Goal: Task Accomplishment & Management: Manage account settings

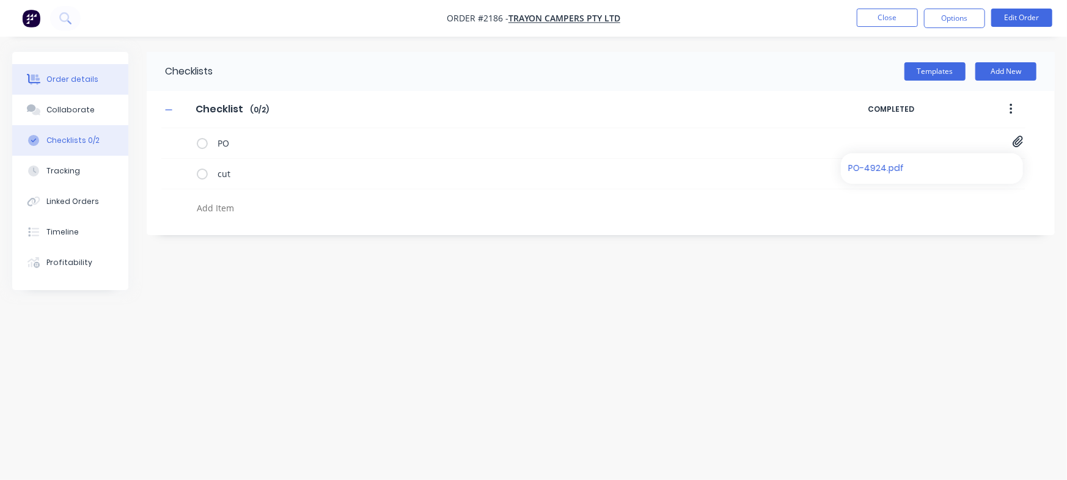
click at [45, 75] on button "Order details" at bounding box center [70, 79] width 116 height 31
type textarea "x"
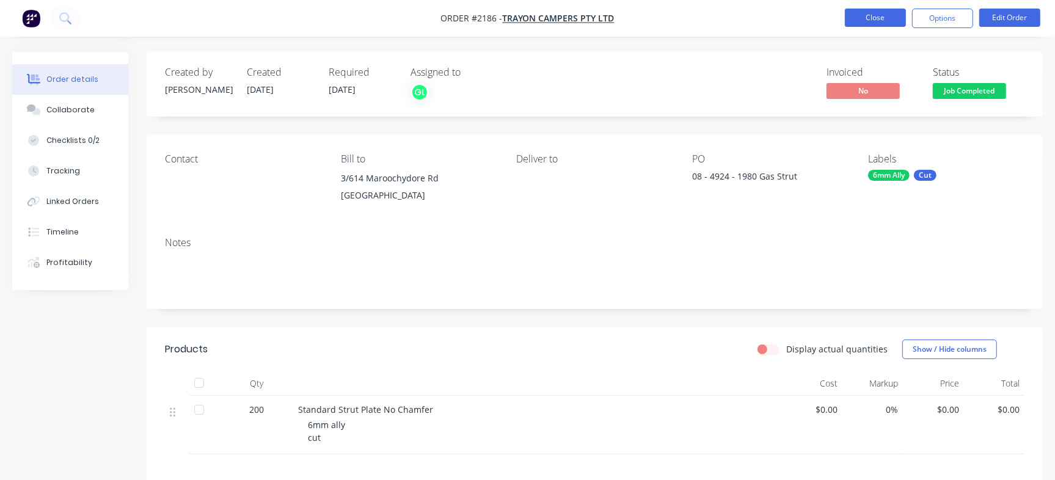
click at [880, 20] on button "Close" at bounding box center [875, 18] width 61 height 18
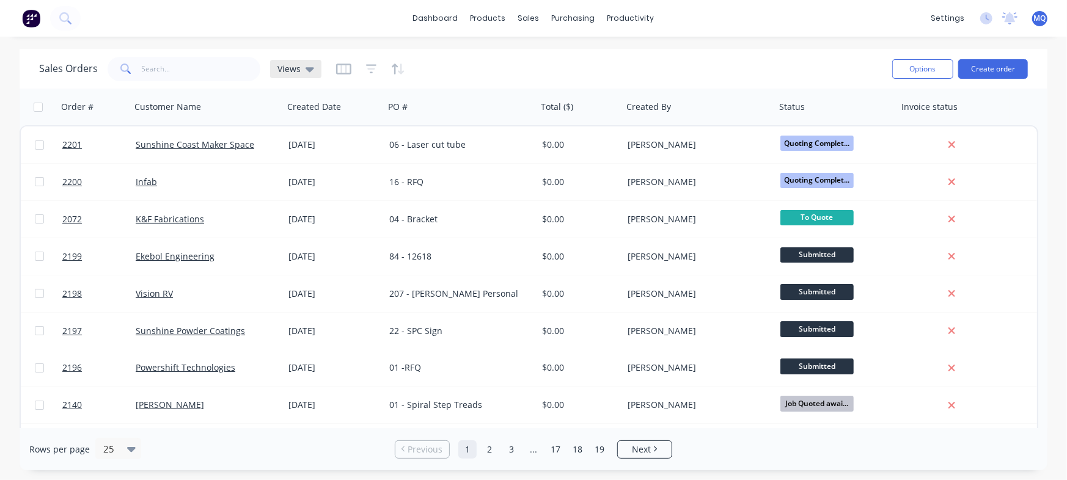
click at [298, 67] on span "Views" at bounding box center [288, 68] width 23 height 13
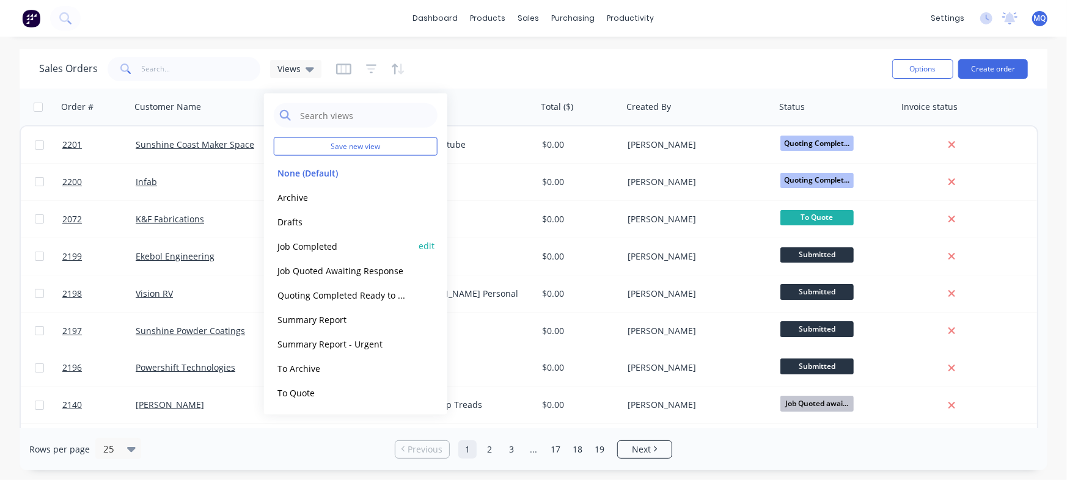
click at [302, 241] on button "Job Completed" at bounding box center [343, 246] width 139 height 14
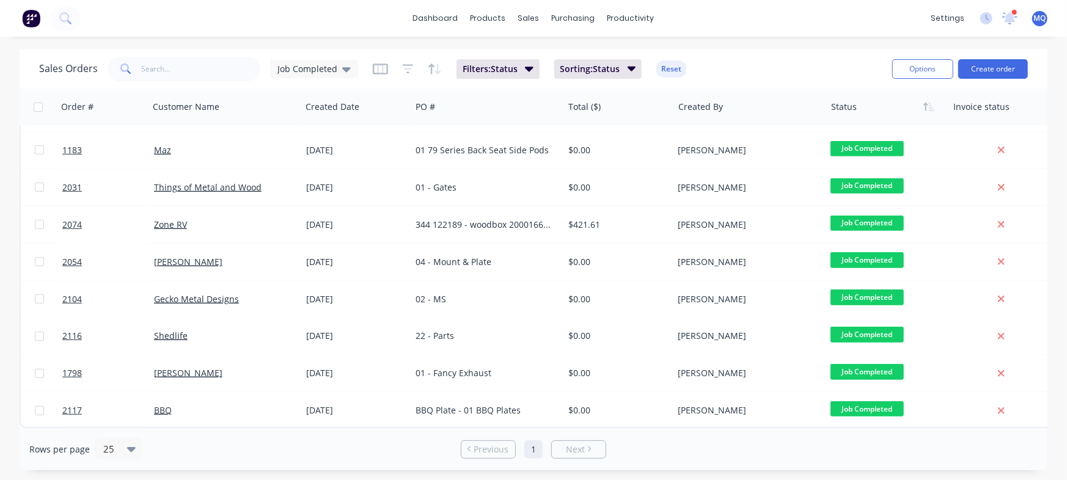
scroll to position [447, 0]
click at [709, 44] on div "dashboard products sales purchasing productivity dashboard products Product Cat…" at bounding box center [533, 240] width 1067 height 480
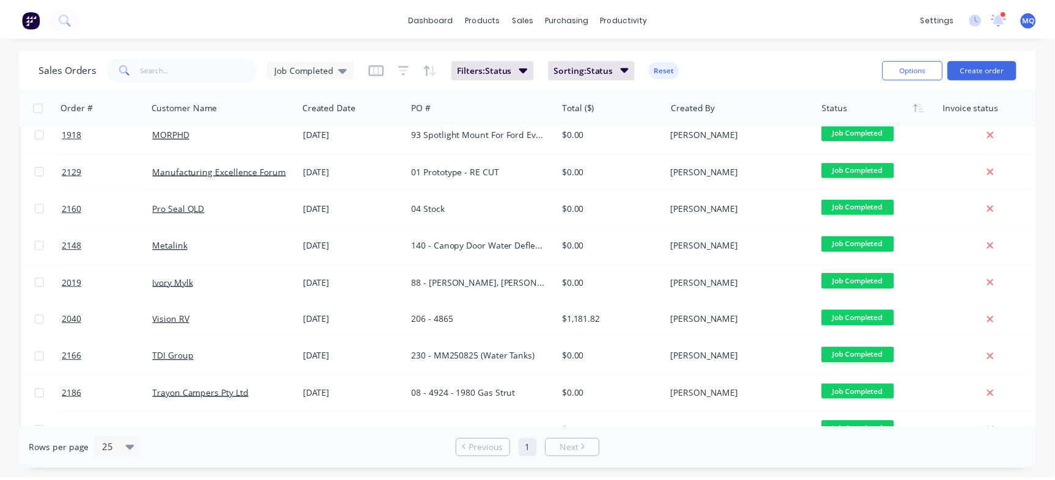
scroll to position [0, 0]
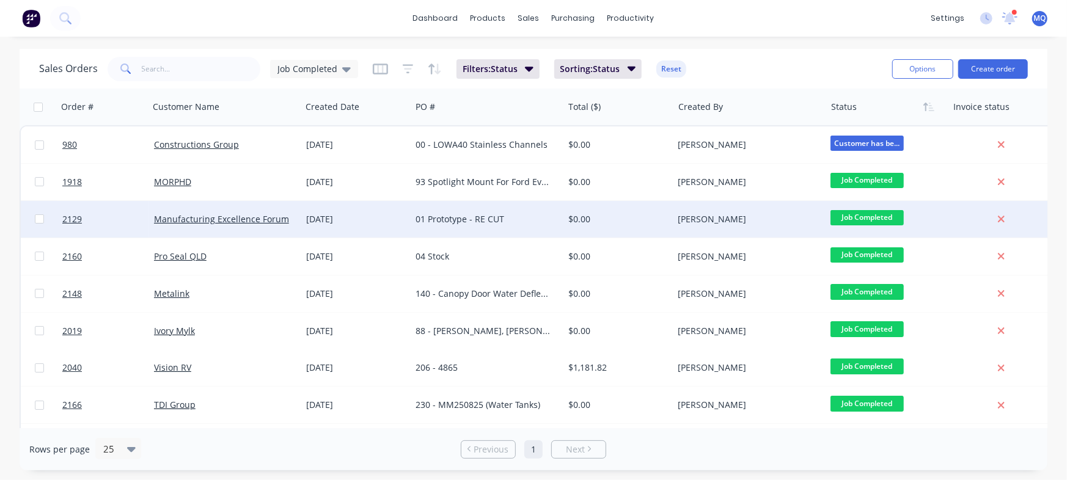
click at [537, 213] on div "01 Prototype - RE CUT" at bounding box center [483, 219] width 136 height 12
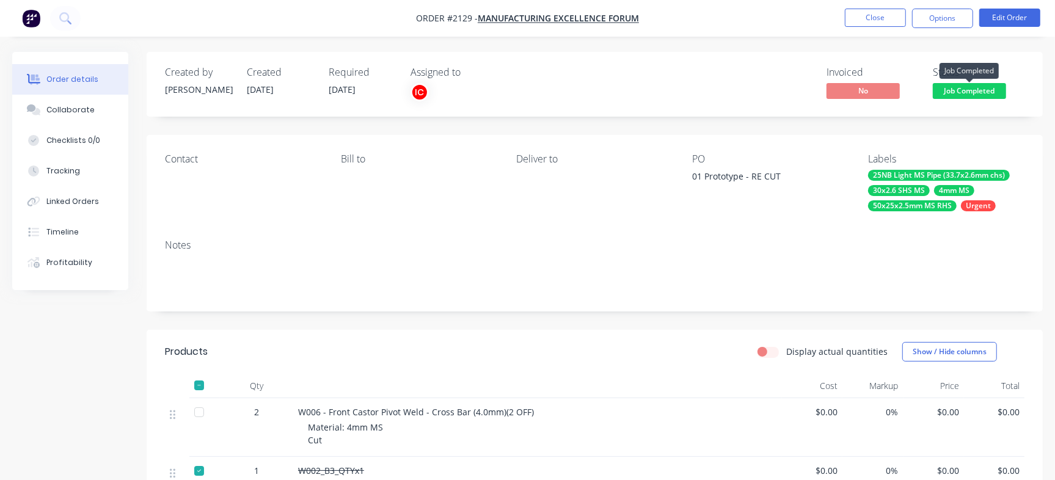
click at [947, 93] on span "Job Completed" at bounding box center [969, 90] width 73 height 15
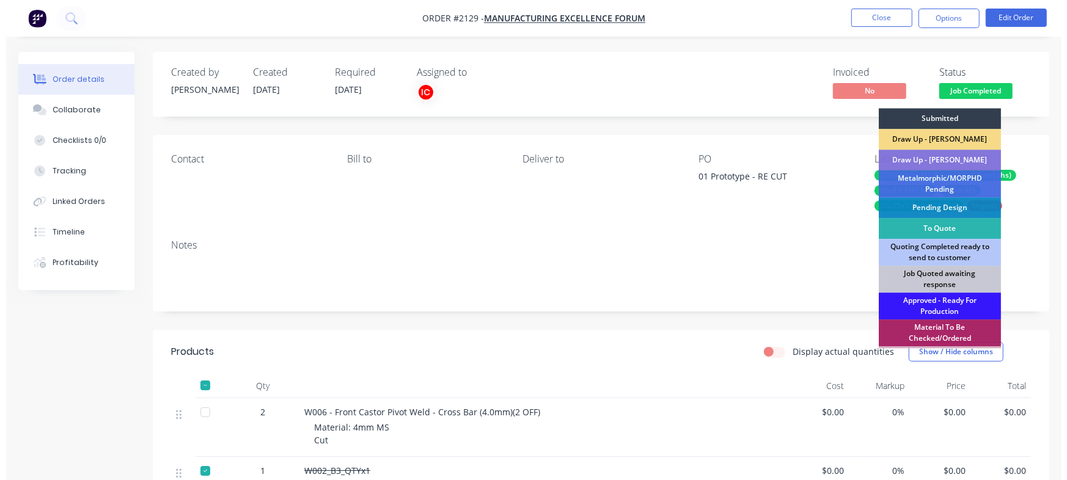
scroll to position [342, 0]
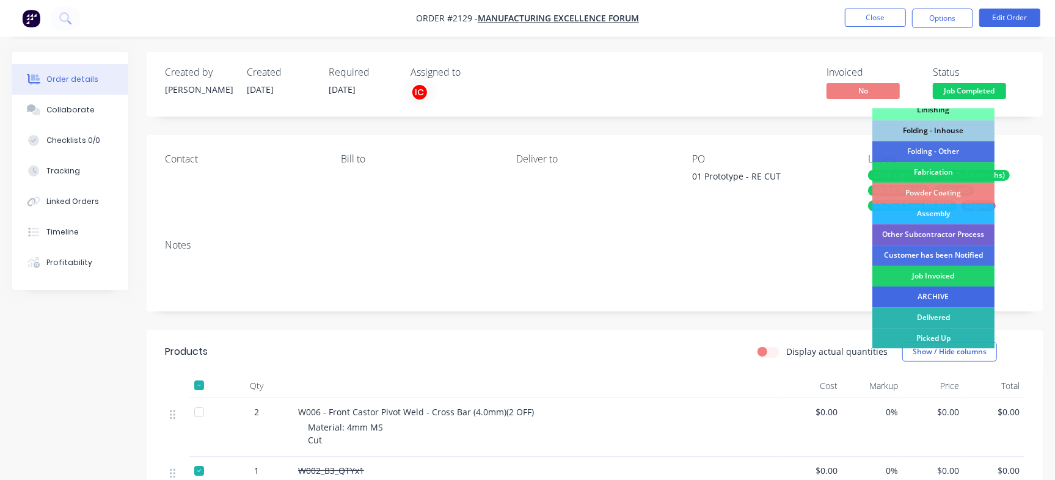
click at [949, 297] on div "ARCHIVE" at bounding box center [933, 297] width 122 height 21
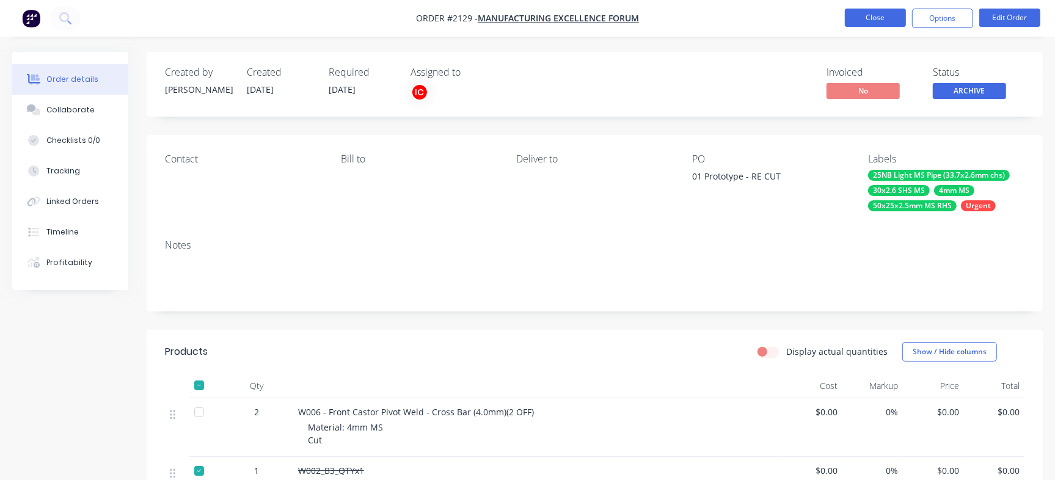
click at [879, 22] on button "Close" at bounding box center [875, 18] width 61 height 18
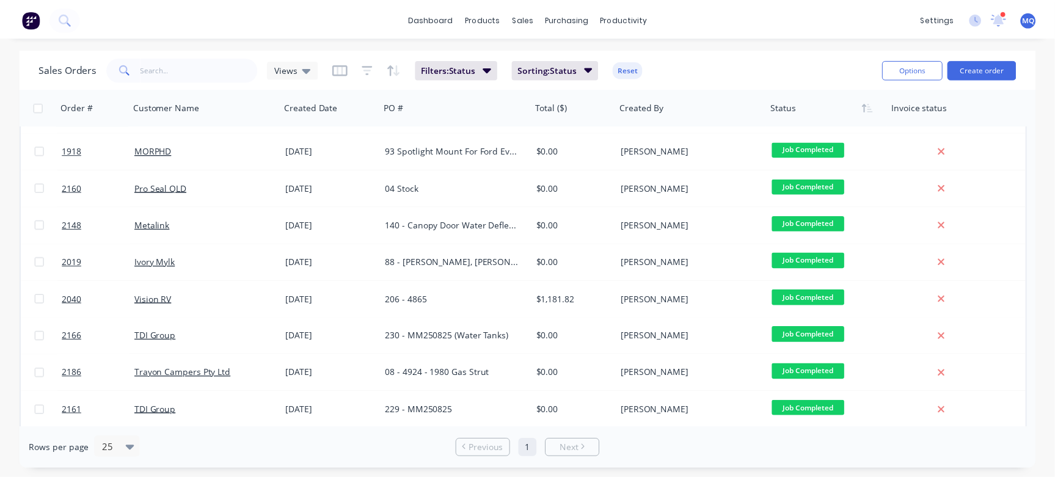
scroll to position [20, 0]
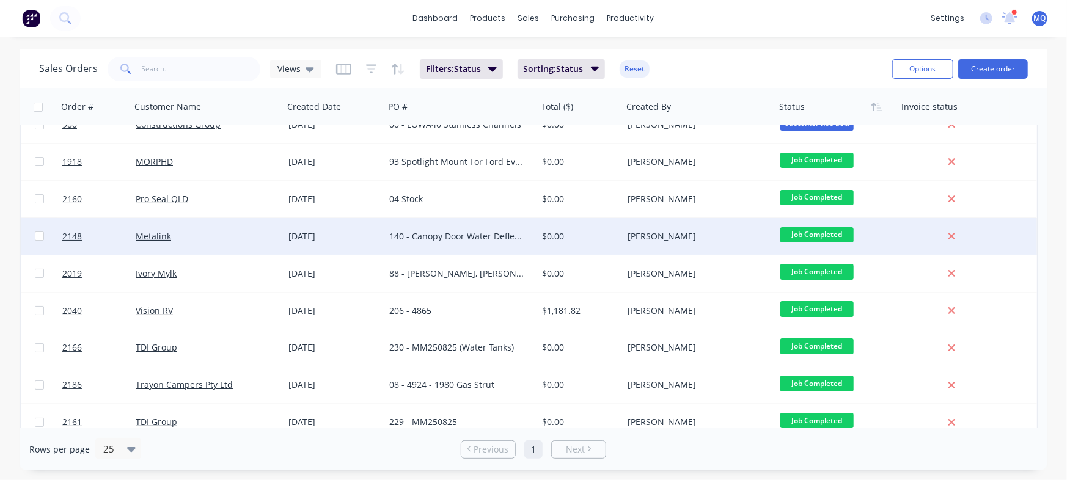
click at [444, 236] on div "140 - Canopy Door Water Deflector" at bounding box center [457, 236] width 136 height 12
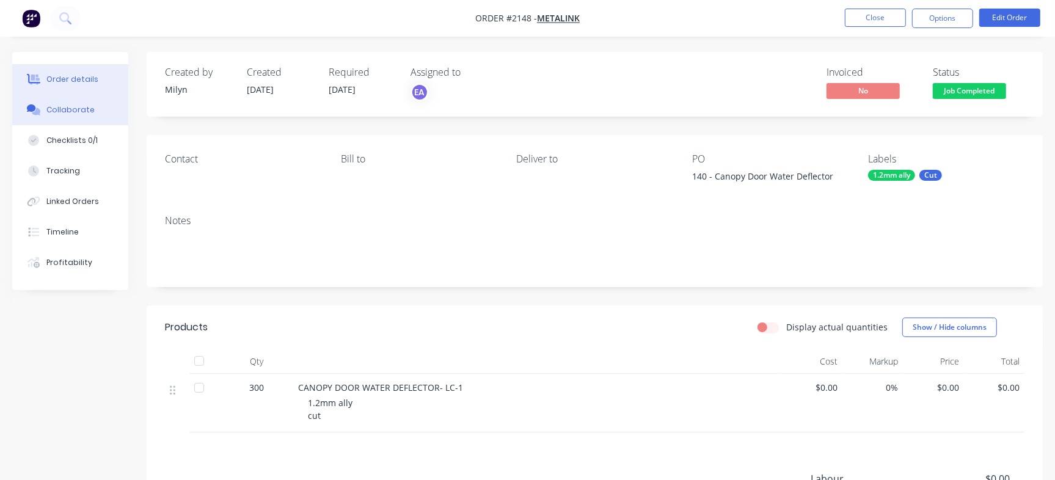
click at [106, 106] on button "Collaborate" at bounding box center [70, 110] width 116 height 31
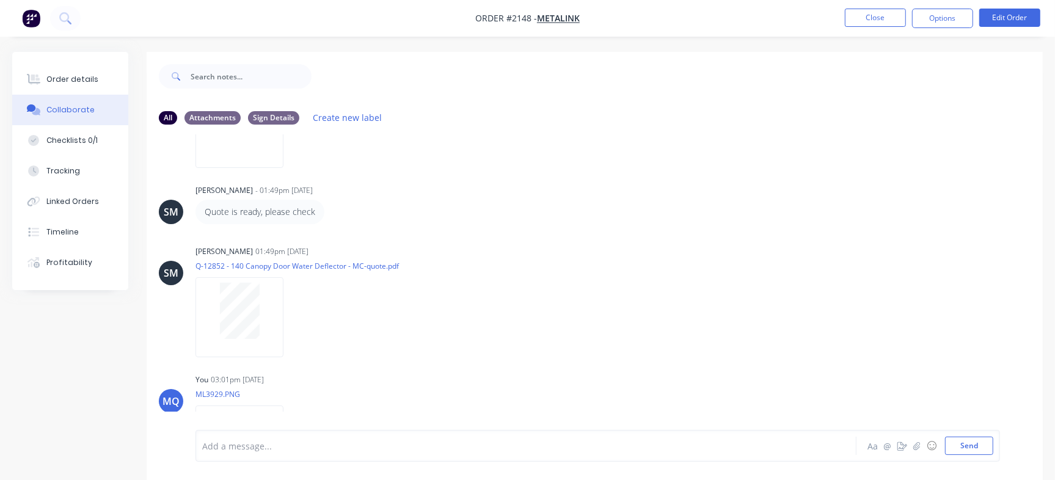
scroll to position [222, 0]
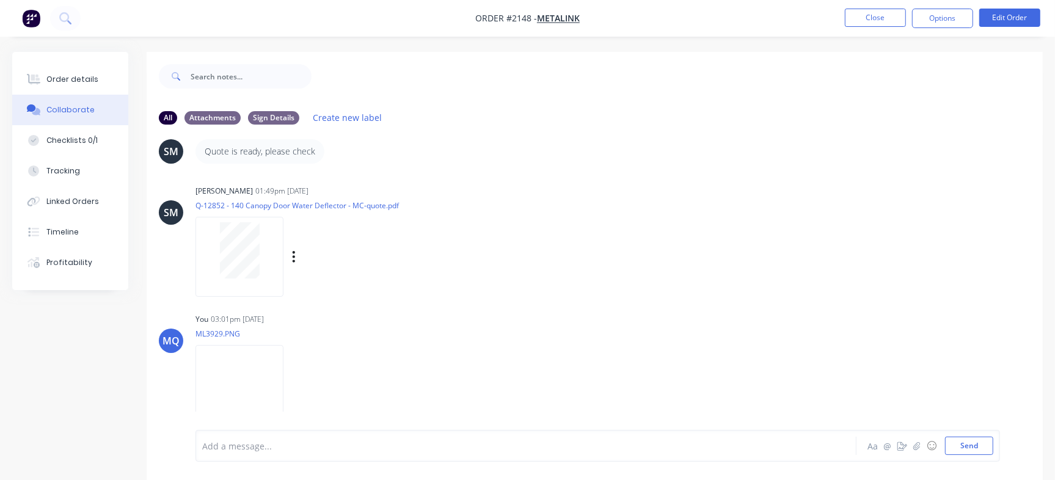
click at [262, 258] on div at bounding box center [239, 250] width 77 height 56
click at [233, 375] on img at bounding box center [240, 385] width 88 height 80
click at [99, 87] on button "Order details" at bounding box center [70, 79] width 116 height 31
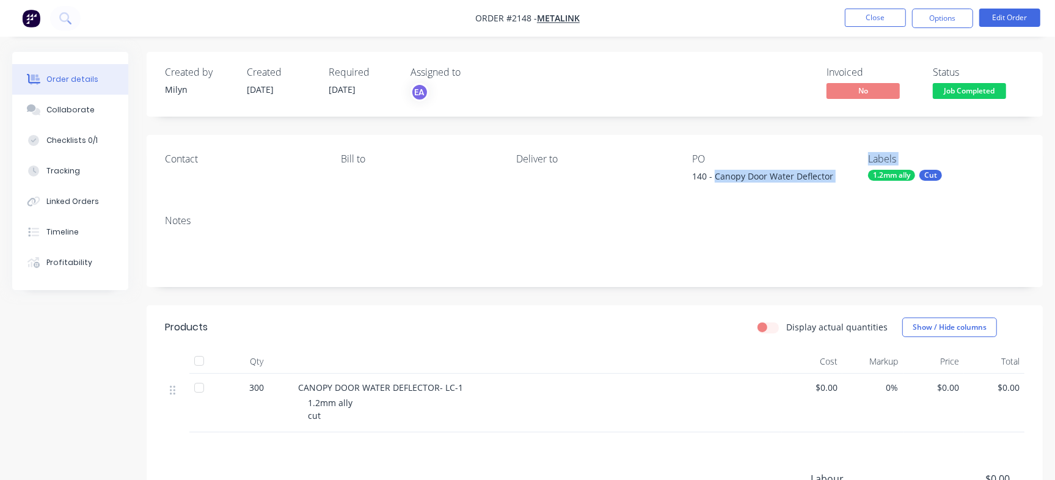
drag, startPoint x: 715, startPoint y: 173, endPoint x: 865, endPoint y: 175, distance: 149.7
click at [865, 175] on div "Contact [PERSON_NAME] to Deliver to PO 140 - Canopy Door Water Deflector Labels…" at bounding box center [595, 170] width 896 height 70
click at [745, 159] on div "PO" at bounding box center [770, 159] width 156 height 12
drag, startPoint x: 718, startPoint y: 174, endPoint x: 776, endPoint y: 178, distance: 58.2
click at [776, 178] on div "140 - Canopy Door Water Deflector" at bounding box center [768, 178] width 153 height 17
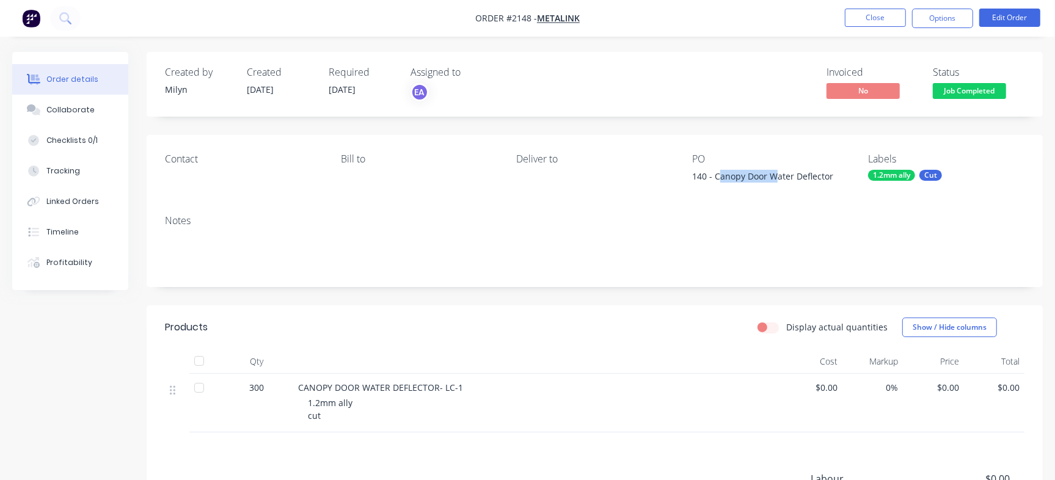
click at [742, 184] on div "140 - Canopy Door Water Deflector" at bounding box center [768, 178] width 153 height 17
drag, startPoint x: 717, startPoint y: 175, endPoint x: 837, endPoint y: 178, distance: 120.4
click at [837, 178] on div "140 - Canopy Door Water Deflector" at bounding box center [768, 178] width 153 height 17
copy div "Canopy Door Water Deflector"
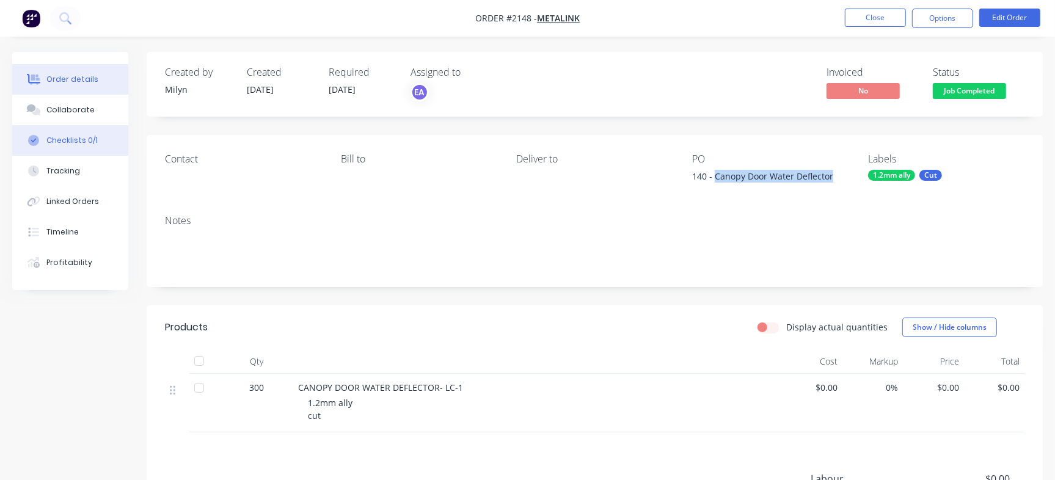
click at [80, 138] on div "Checklists 0/1" at bounding box center [71, 140] width 51 height 11
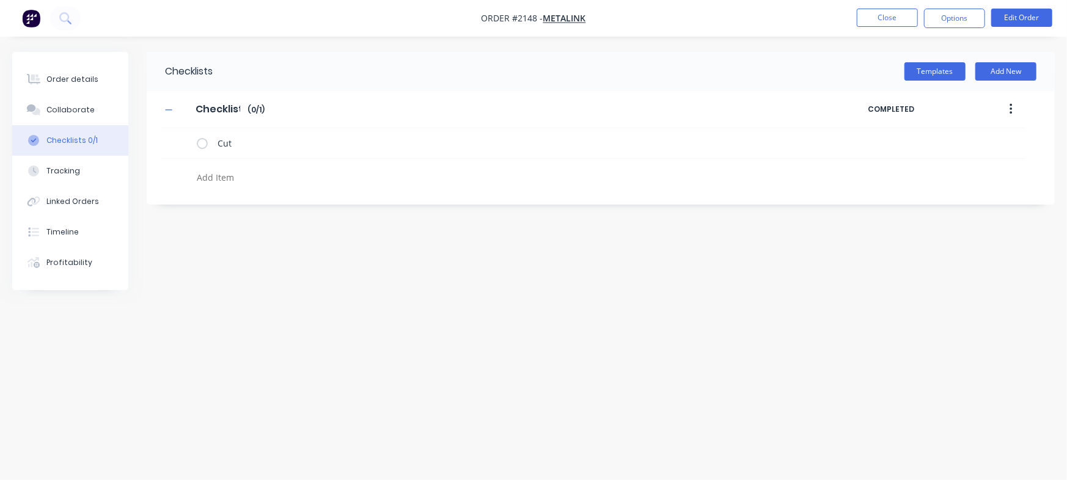
type textarea "x"
click at [232, 181] on textarea at bounding box center [470, 178] width 556 height 18
paste textarea "INV-2934"
type textarea "INV-2934"
type textarea "x"
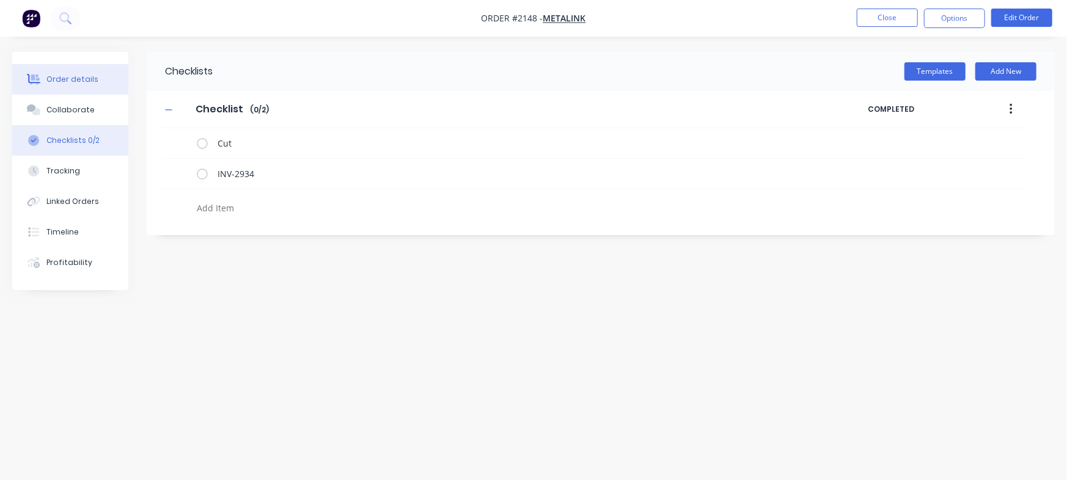
type textarea "x"
click at [67, 79] on div "Order details" at bounding box center [72, 79] width 52 height 11
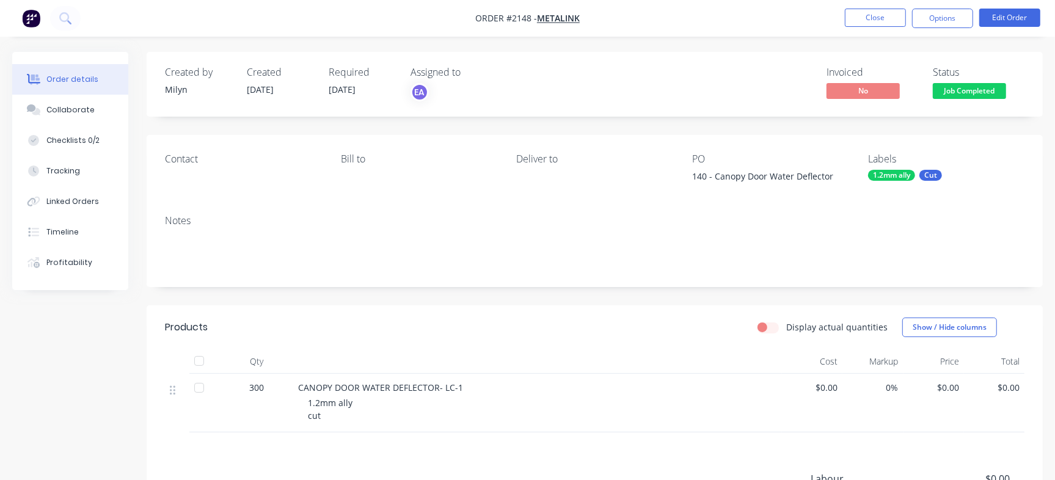
click at [973, 104] on div "Created by [PERSON_NAME] Created [DATE] Required [DATE] Assigned to EA Invoiced…" at bounding box center [595, 84] width 896 height 65
click at [978, 100] on button "Job Completed" at bounding box center [969, 92] width 73 height 18
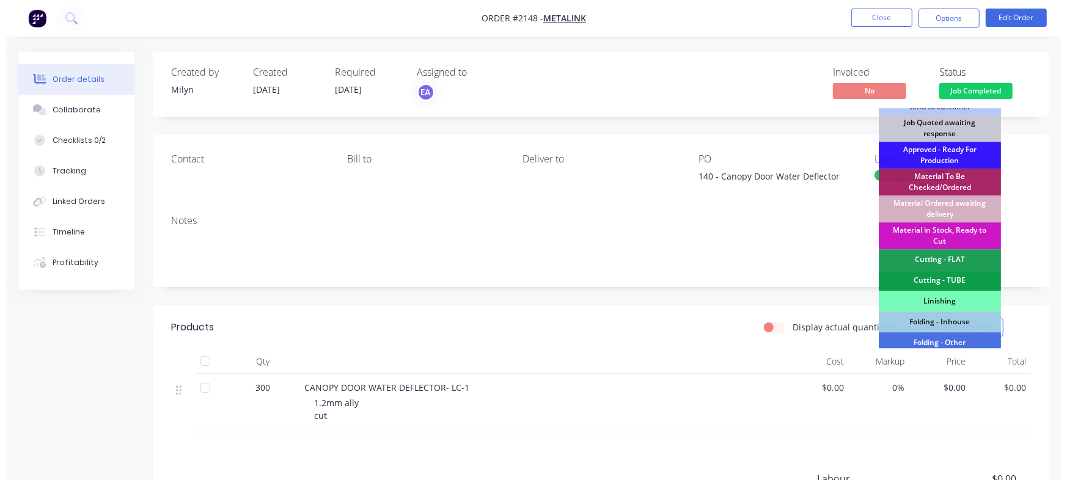
scroll to position [342, 0]
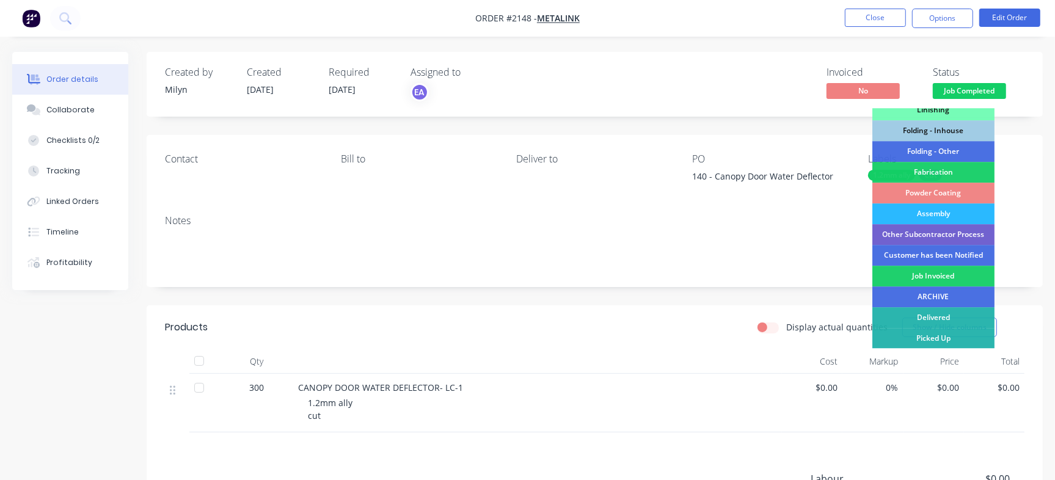
drag, startPoint x: 954, startPoint y: 277, endPoint x: 938, endPoint y: 272, distance: 17.4
click at [954, 278] on div "Job Invoiced" at bounding box center [933, 276] width 122 height 21
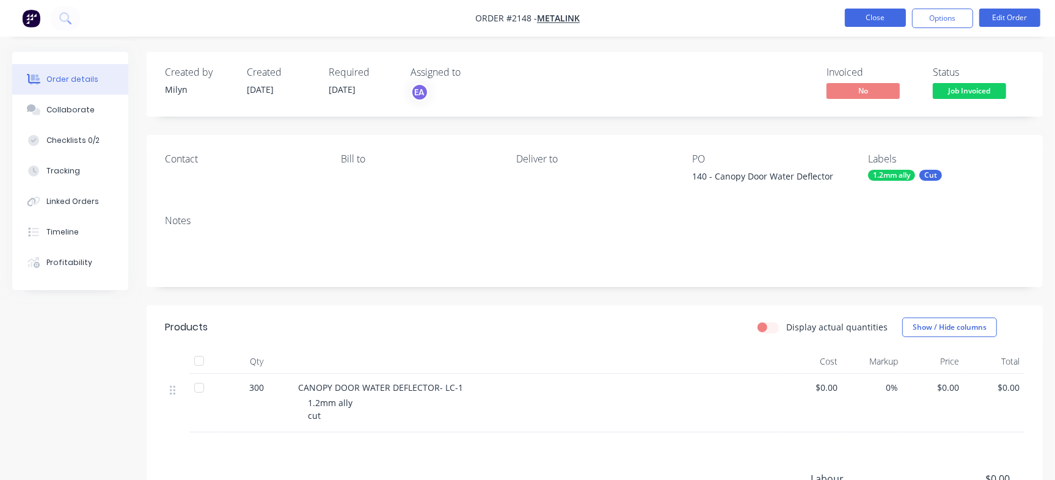
click at [865, 23] on button "Close" at bounding box center [875, 18] width 61 height 18
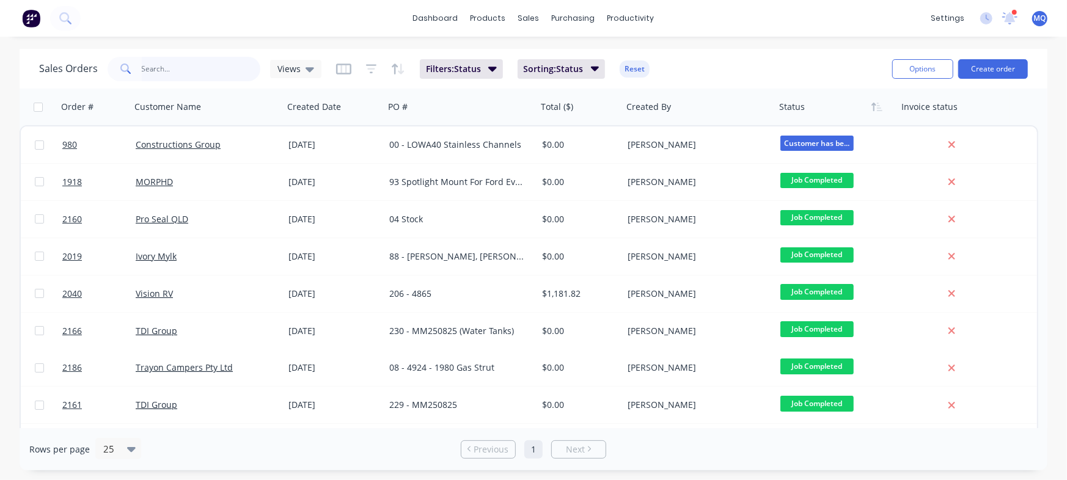
click at [222, 73] on input "text" at bounding box center [201, 69] width 119 height 24
type input "trayon"
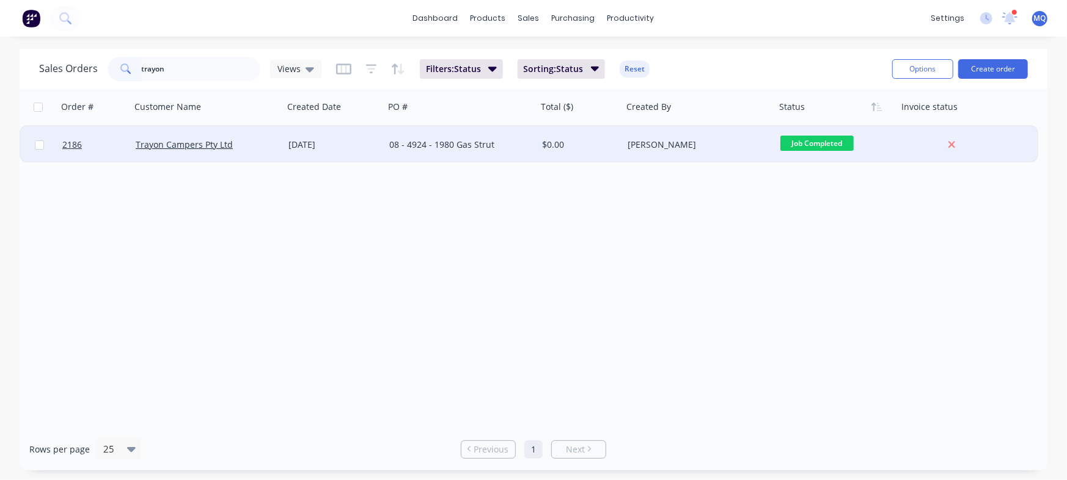
click at [364, 159] on div "[DATE]" at bounding box center [334, 144] width 101 height 37
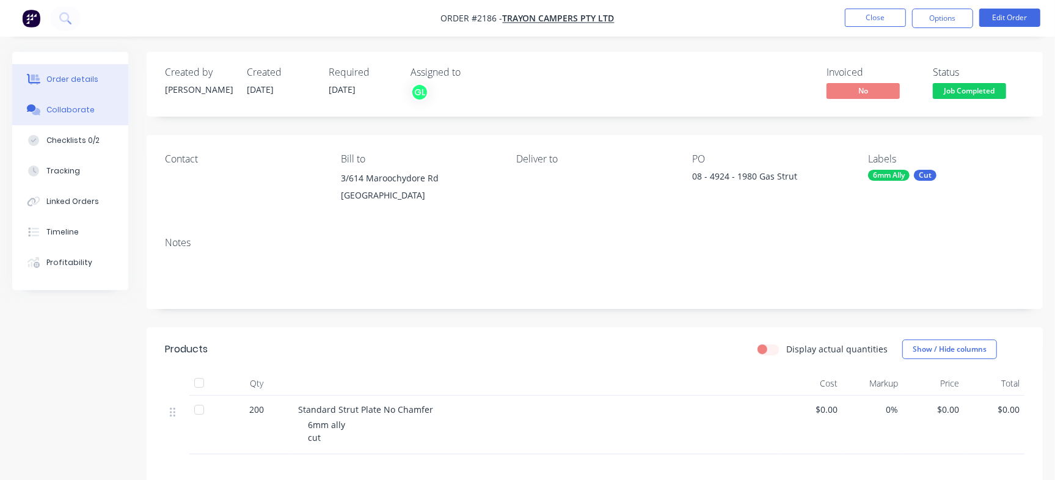
click at [84, 120] on button "Collaborate" at bounding box center [70, 110] width 116 height 31
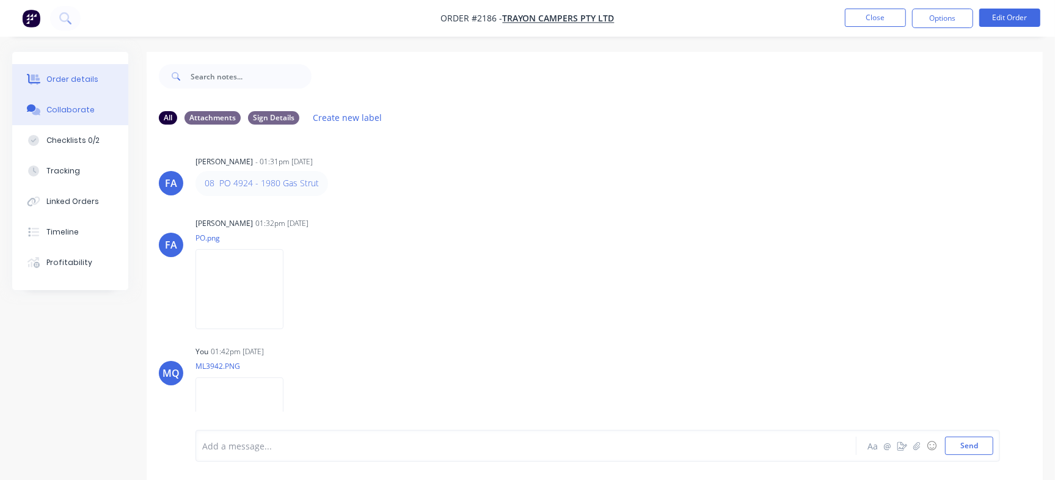
click at [70, 77] on div "Order details" at bounding box center [72, 79] width 52 height 11
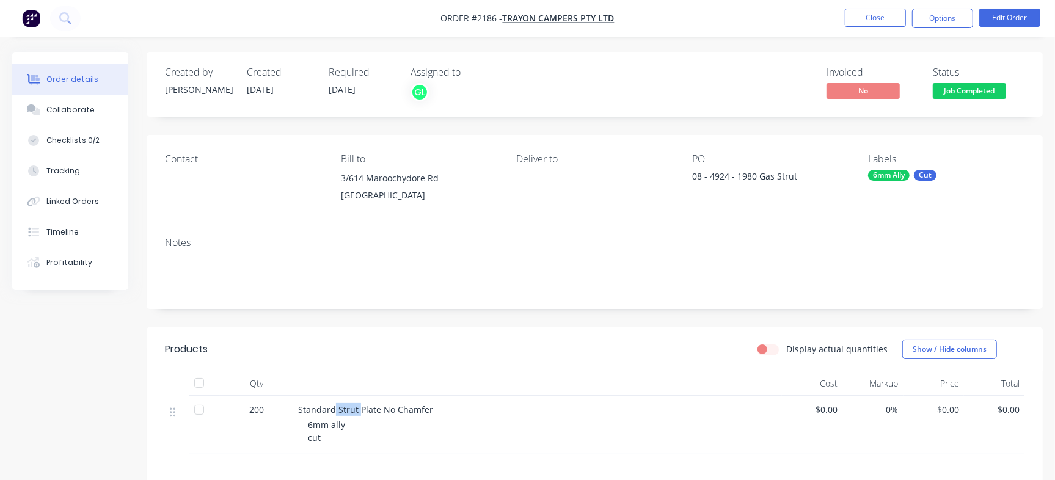
drag, startPoint x: 337, startPoint y: 407, endPoint x: 359, endPoint y: 407, distance: 22.6
click at [359, 407] on span "Standard Strut Plate No Chamfer" at bounding box center [365, 410] width 135 height 12
click at [356, 412] on span "Standard Strut Plate No Chamfer" at bounding box center [365, 410] width 135 height 12
drag, startPoint x: 336, startPoint y: 408, endPoint x: 349, endPoint y: 408, distance: 13.4
click at [349, 408] on span "Standard Strut Plate No Chamfer" at bounding box center [365, 410] width 135 height 12
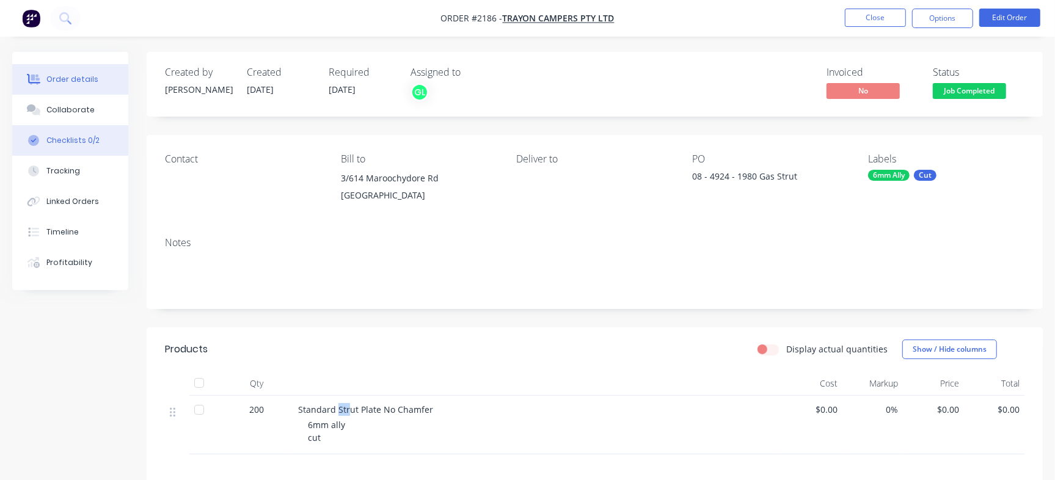
click at [66, 136] on div "Checklists 0/2" at bounding box center [72, 140] width 53 height 11
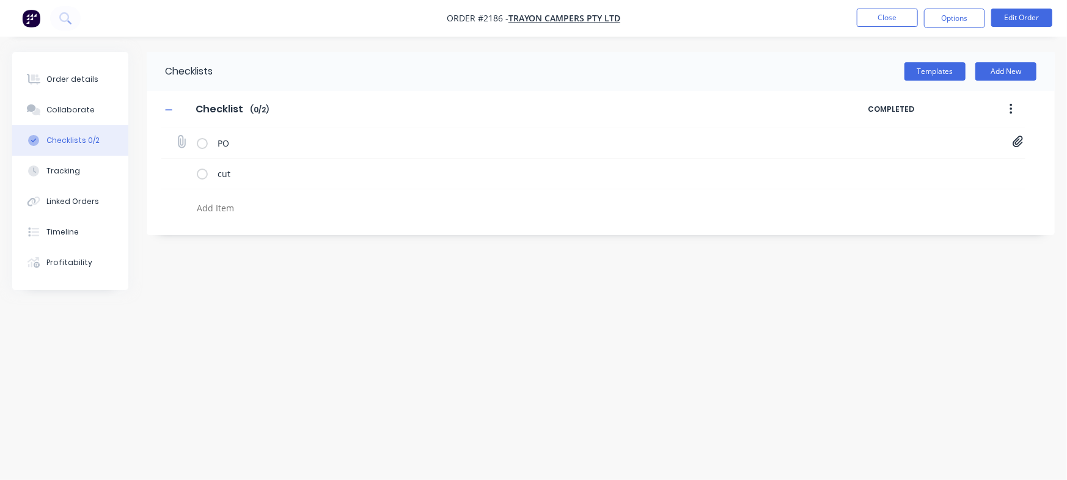
click at [1019, 140] on icon at bounding box center [1017, 142] width 11 height 12
click at [904, 166] on link "PO-4924.pdf" at bounding box center [919, 169] width 142 height 13
click at [82, 115] on button "Collaborate" at bounding box center [70, 110] width 116 height 31
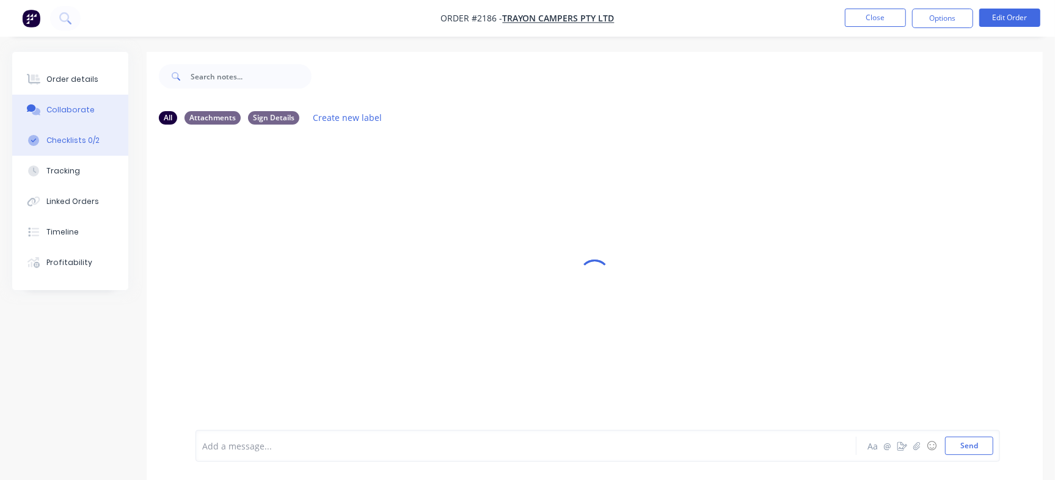
click at [48, 151] on button "Checklists 0/2" at bounding box center [70, 140] width 116 height 31
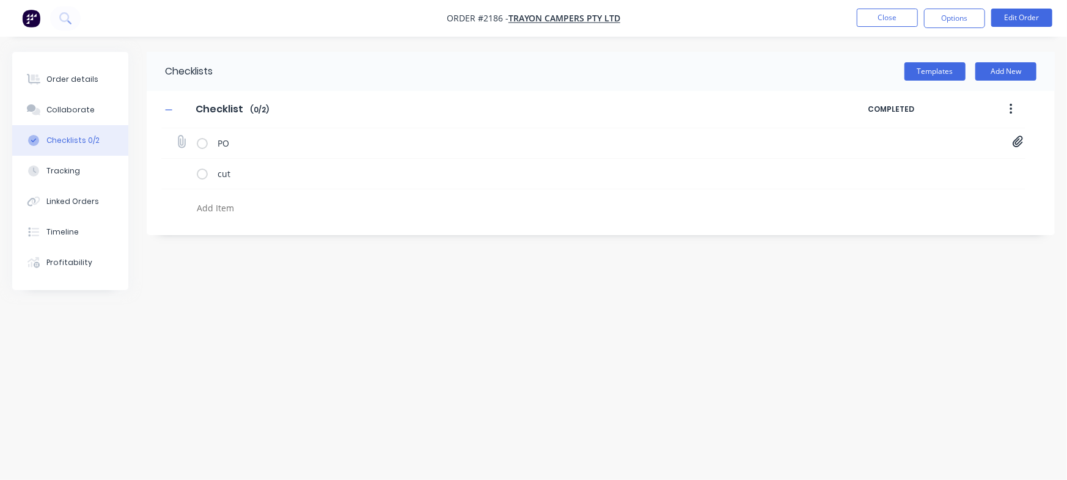
click at [1015, 141] on icon at bounding box center [1017, 142] width 10 height 12
click at [887, 170] on link "PO-4924.pdf" at bounding box center [919, 169] width 142 height 13
click at [87, 115] on div "Collaborate" at bounding box center [70, 109] width 48 height 11
type textarea "x"
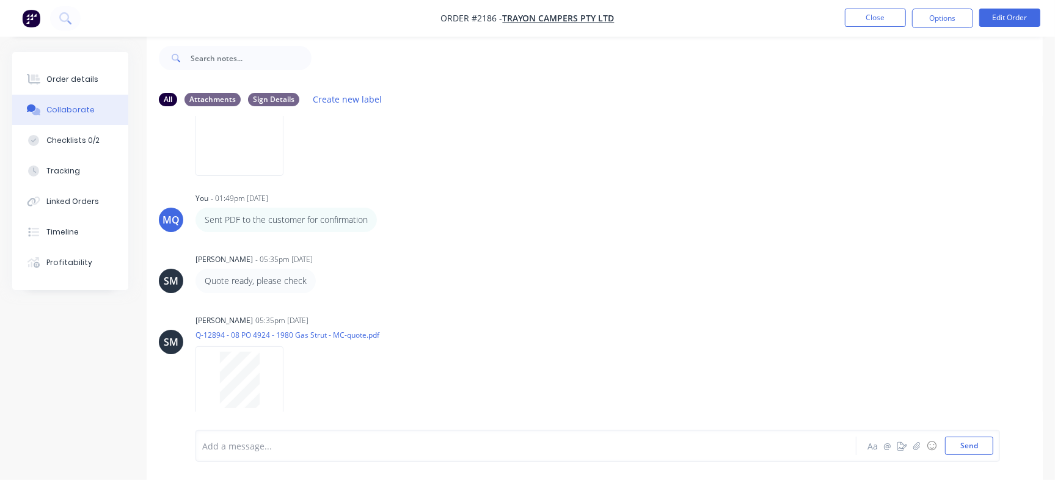
scroll to position [284, 0]
